Goal: Navigation & Orientation: Find specific page/section

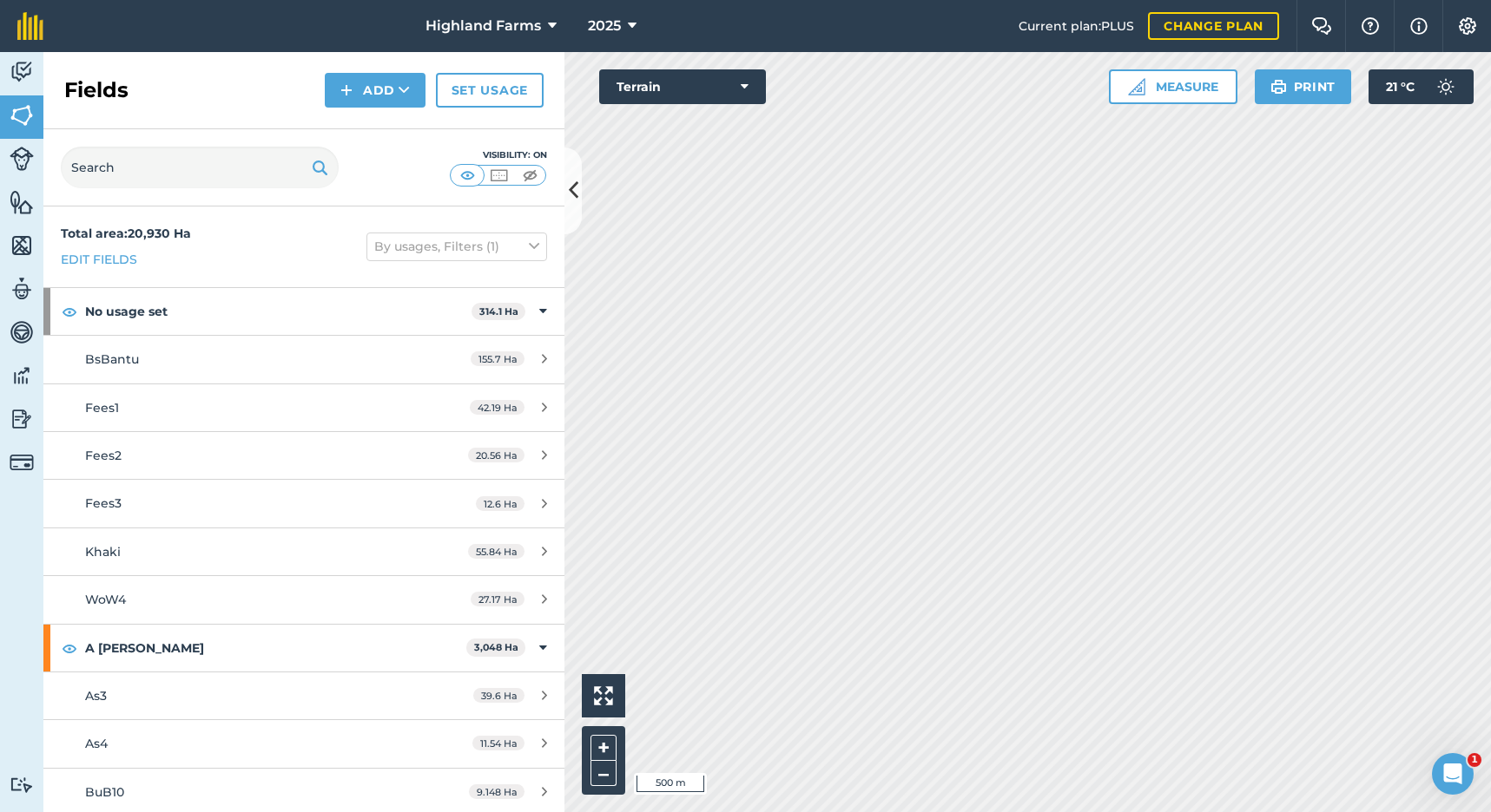
click at [920, 811] on html "Highland Farms 2025 Current plan : PLUS Change plan Farm Chat Help Info Setting…" at bounding box center [745, 406] width 1491 height 812
